Goal: Information Seeking & Learning: Learn about a topic

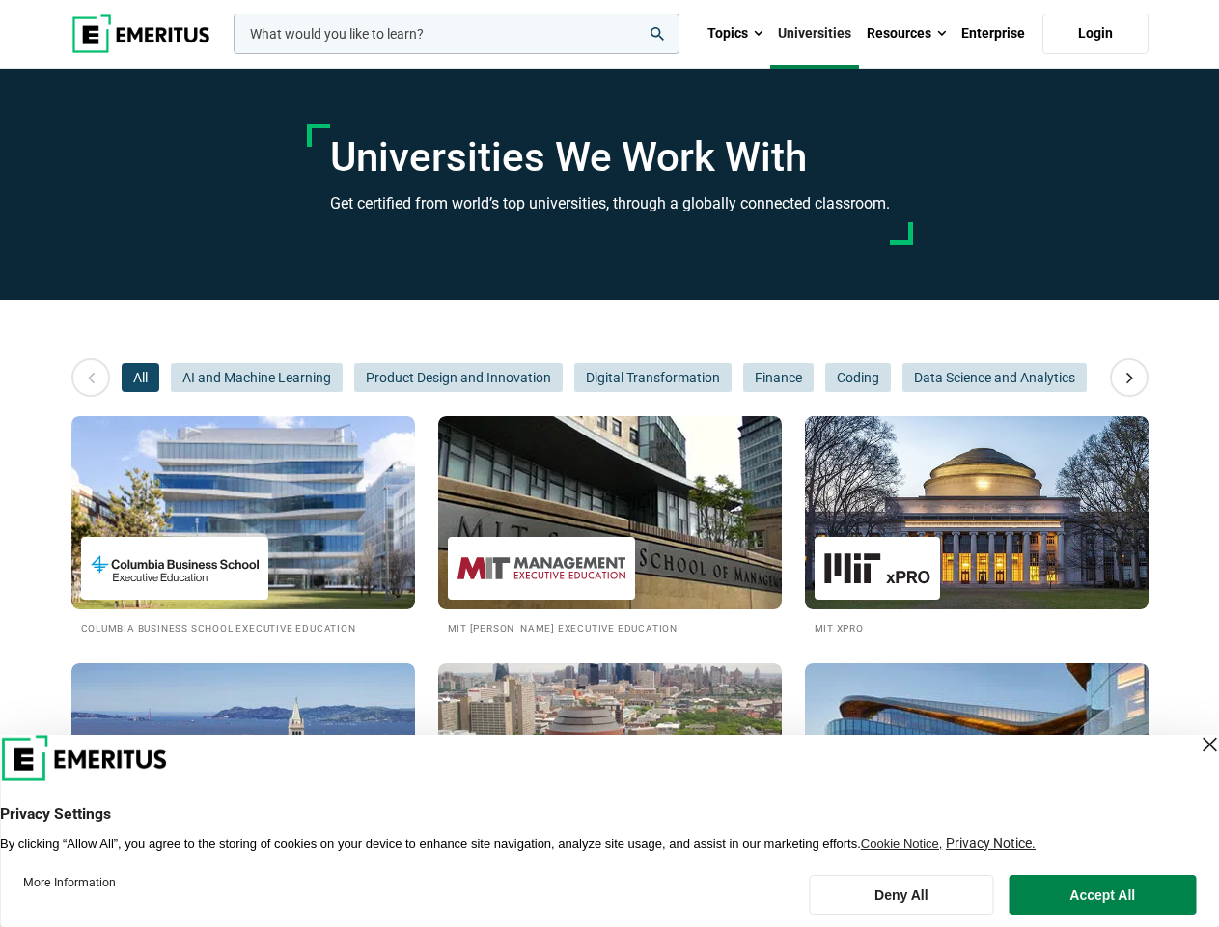
click at [457, 34] on input "woocommerce-product-search-field-0" at bounding box center [457, 34] width 446 height 41
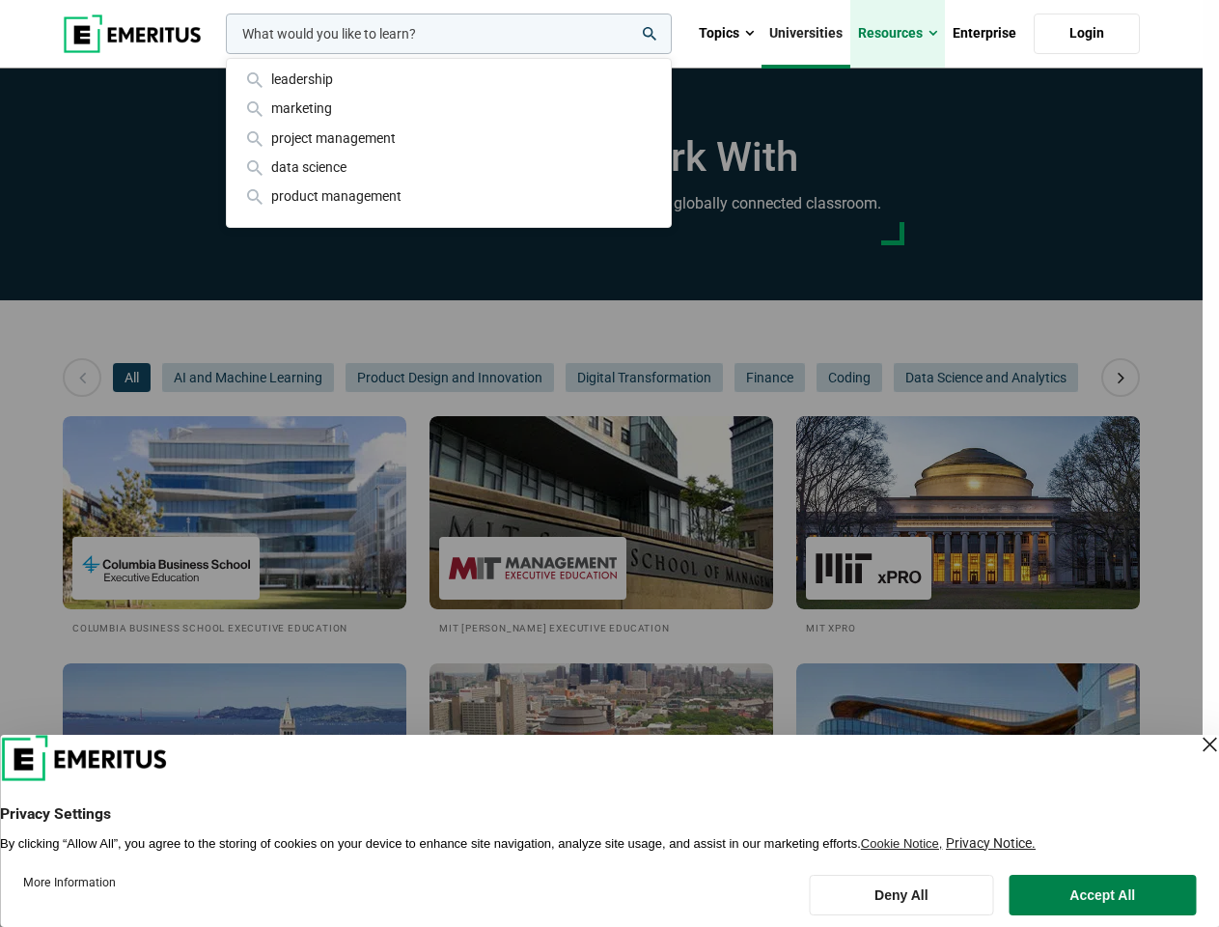
click at [907, 34] on link "Resources" at bounding box center [898, 34] width 95 height 68
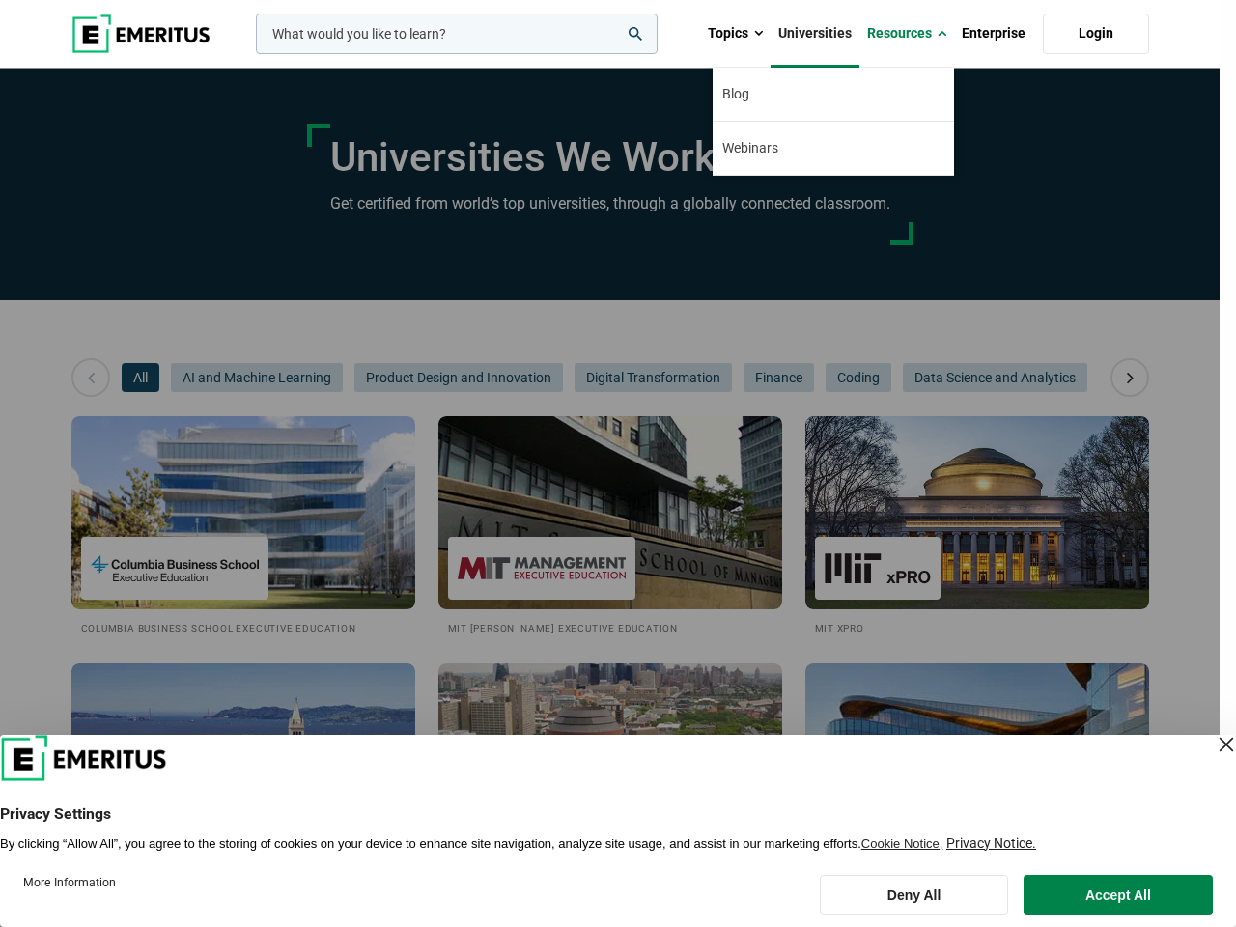
click at [252, 54] on div "leadership marketing project management data science product management" at bounding box center [455, 34] width 406 height 41
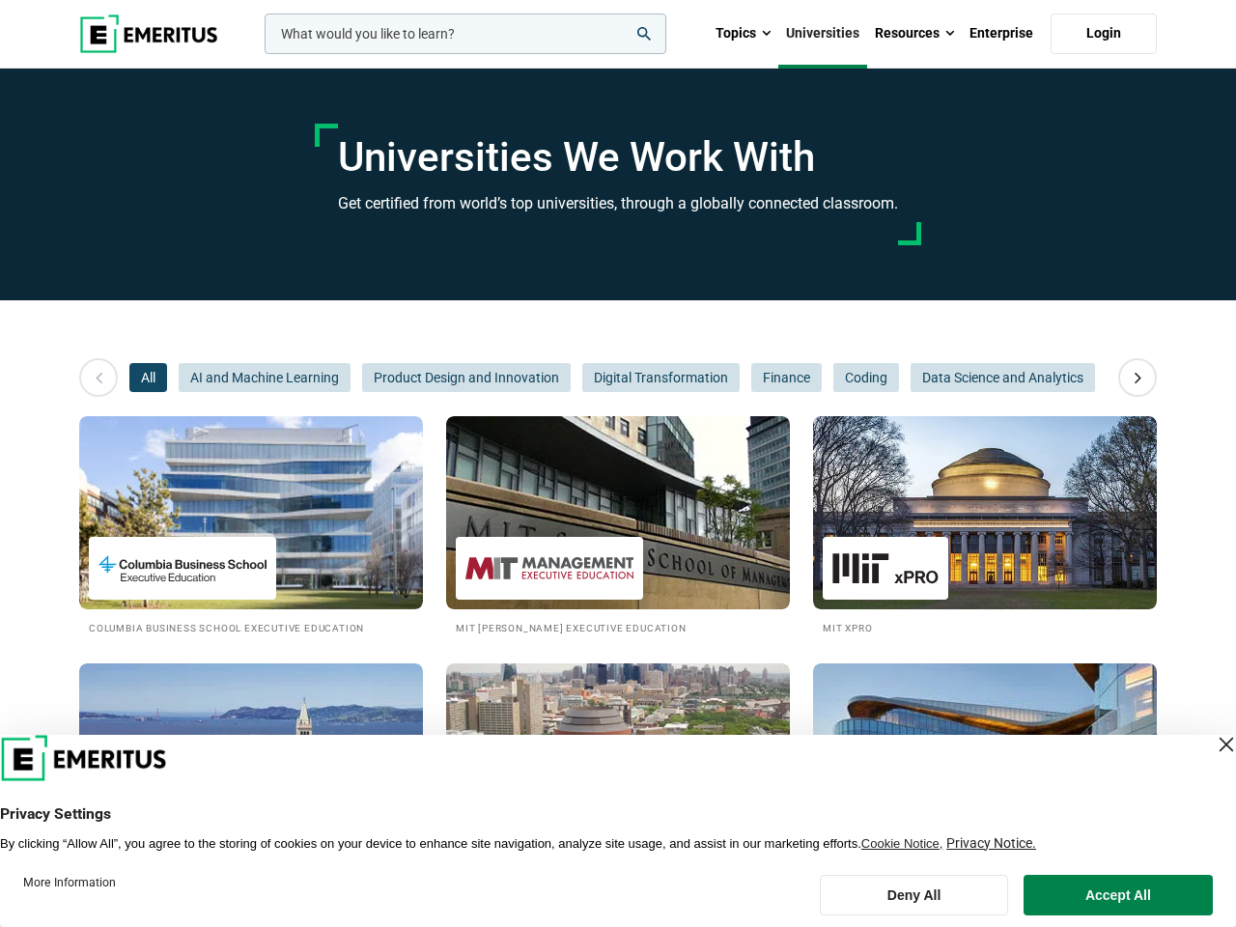
click at [1130, 378] on icon at bounding box center [1138, 377] width 34 height 35
click at [140, 378] on span "All" at bounding box center [148, 377] width 38 height 29
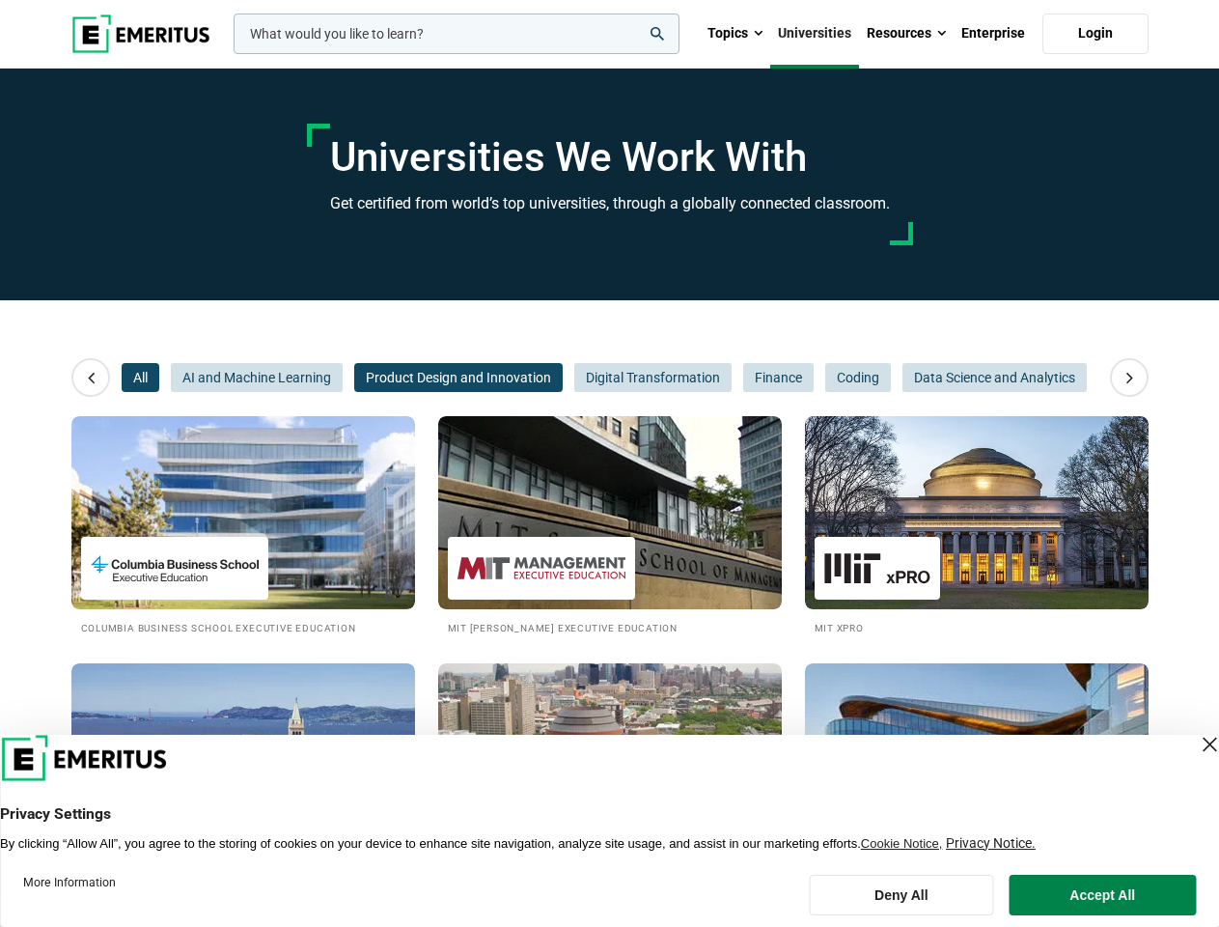
click at [354, 378] on span "Product Design and Innovation" at bounding box center [458, 377] width 209 height 29
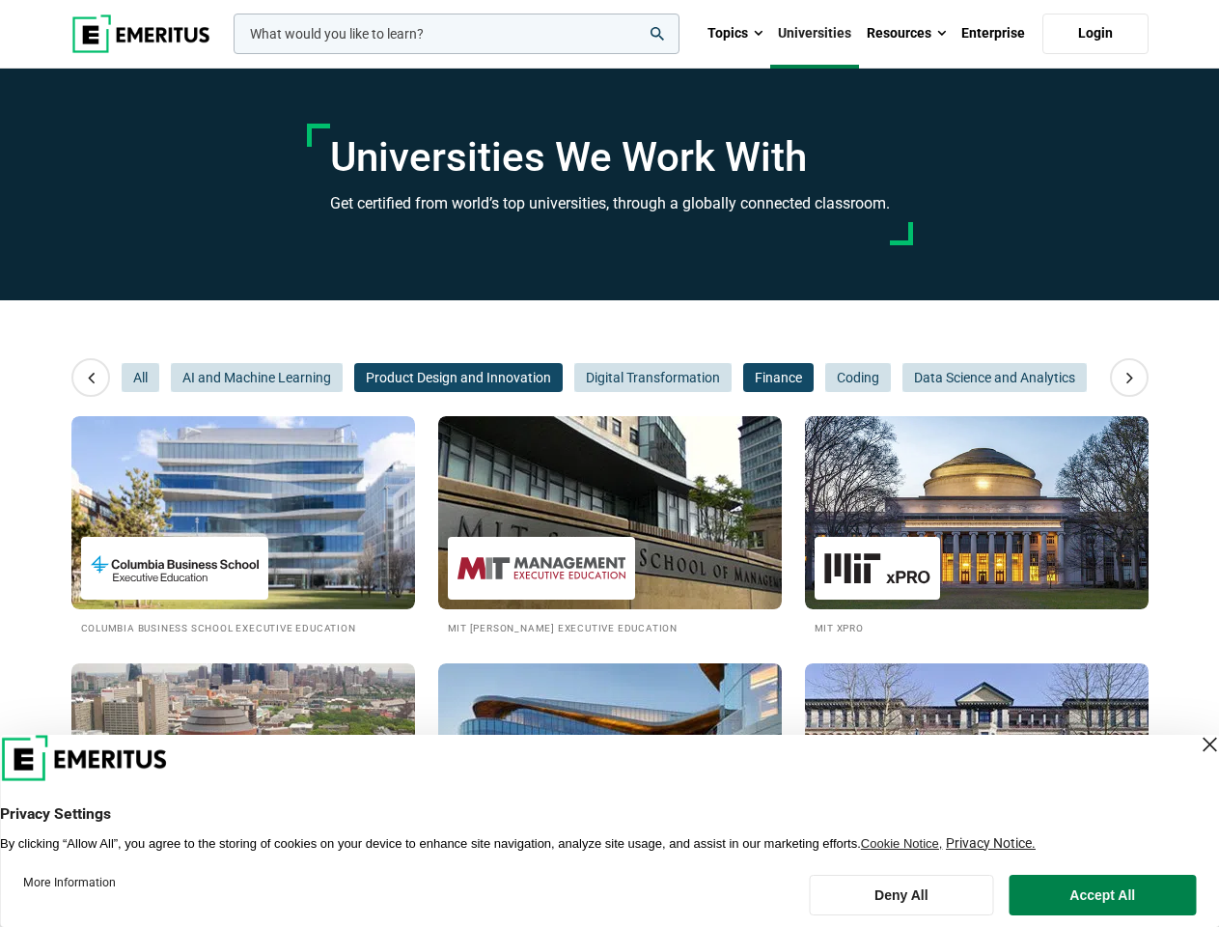
click at [743, 378] on span "Finance" at bounding box center [778, 377] width 70 height 29
click at [903, 378] on span "Data Science and Analytics" at bounding box center [995, 377] width 184 height 29
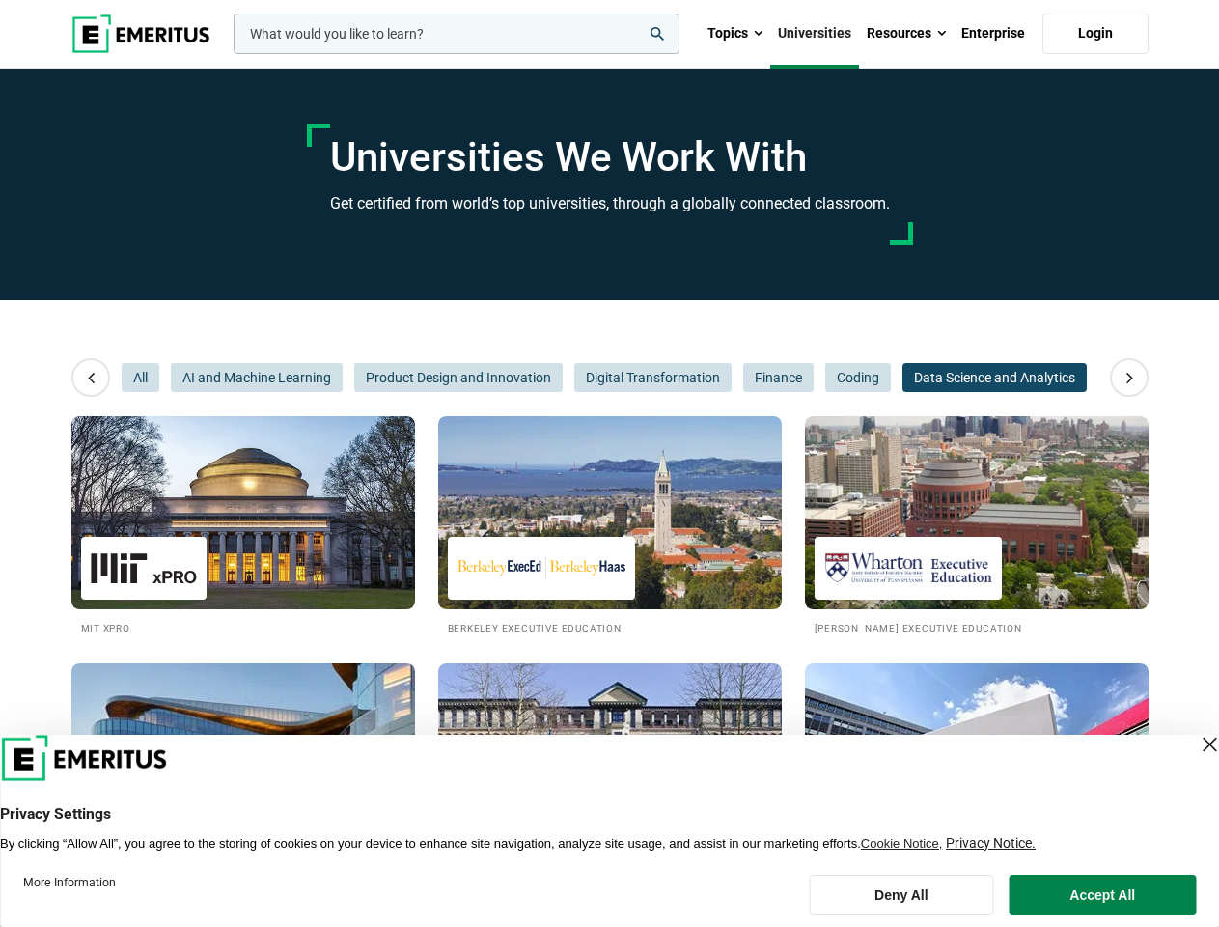
click at [903, 378] on span "Data Science and Analytics" at bounding box center [995, 377] width 184 height 29
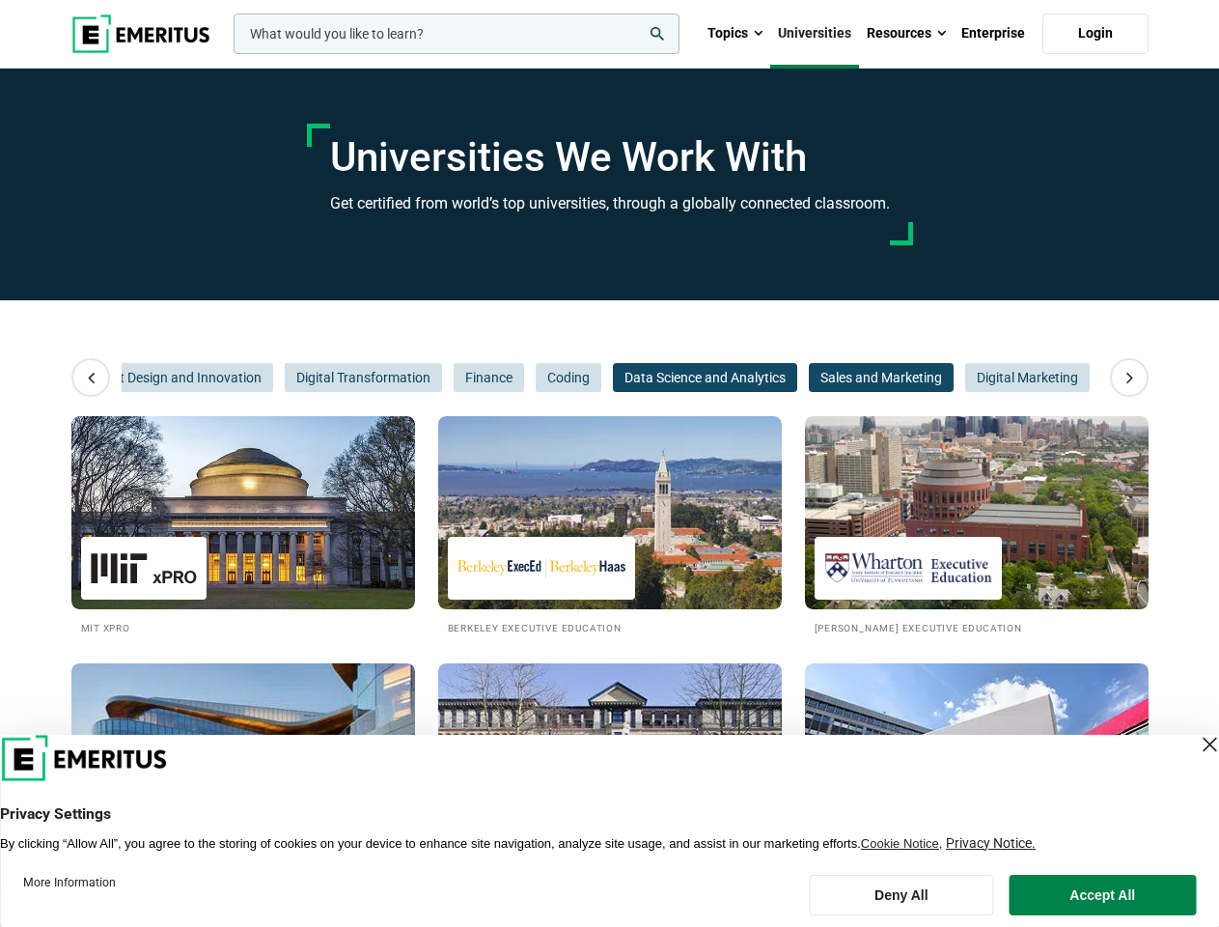
click at [857, 378] on span "Sales and Marketing" at bounding box center [881, 377] width 145 height 29
